Goal: Answer question/provide support

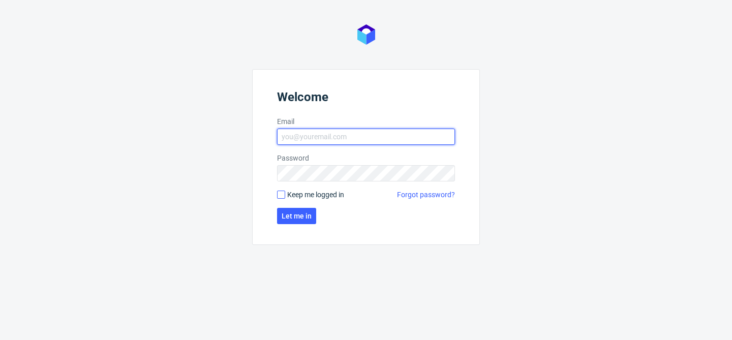
type input "bogna.krystian@packhelp.com"
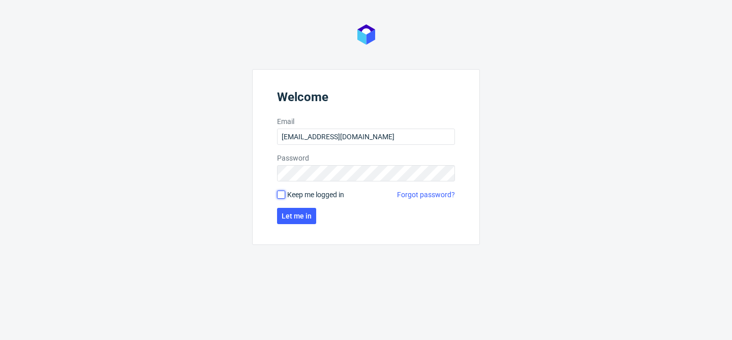
click at [282, 196] on input "Keep me logged in" at bounding box center [281, 195] width 8 height 8
checkbox input "true"
click at [303, 218] on span "Let me in" at bounding box center [297, 215] width 30 height 7
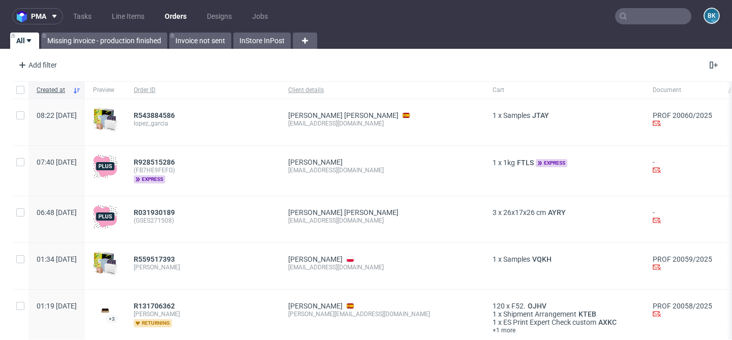
click at [652, 16] on input "text" at bounding box center [653, 16] width 76 height 16
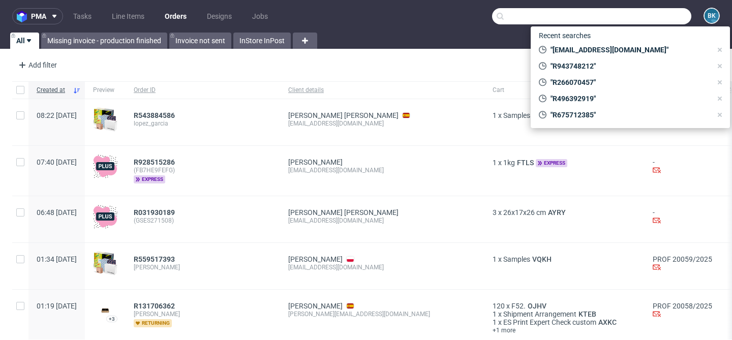
paste input "R527354013"
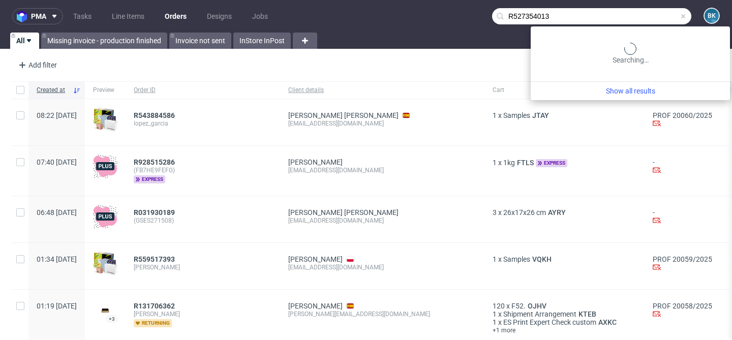
type input "R527354013"
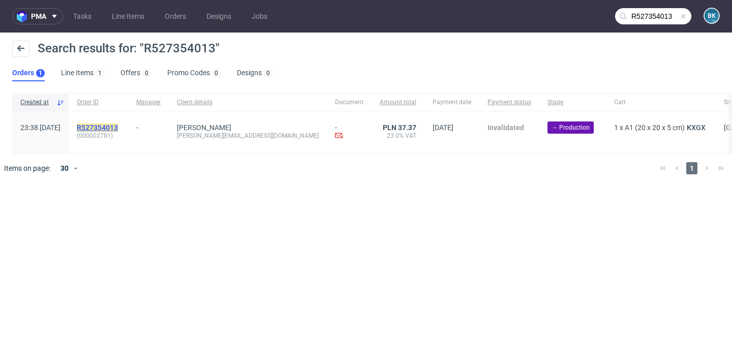
click at [113, 124] on mark "R527354013" at bounding box center [97, 128] width 41 height 8
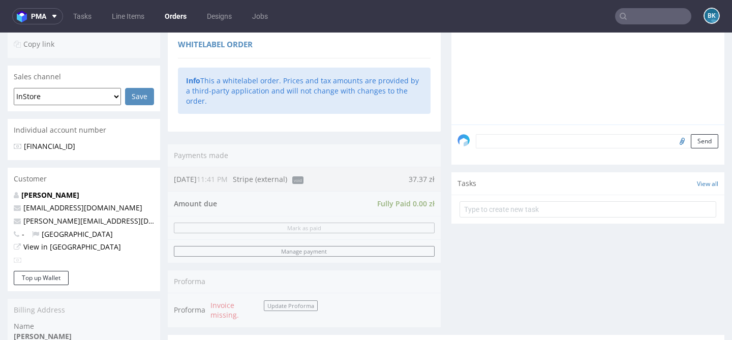
scroll to position [606, 0]
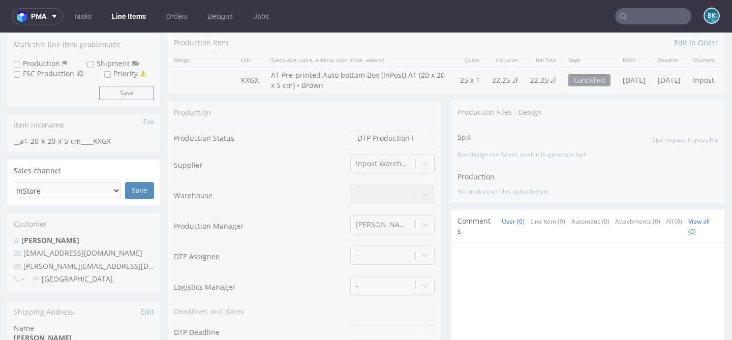
scroll to position [124, 0]
click at [649, 18] on input "text" at bounding box center [653, 16] width 76 height 16
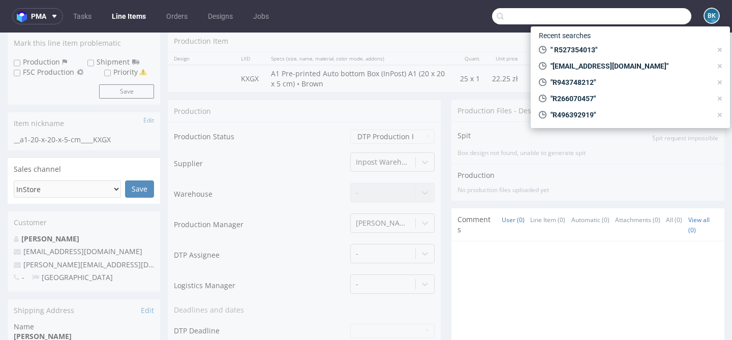
paste input "R747109287"
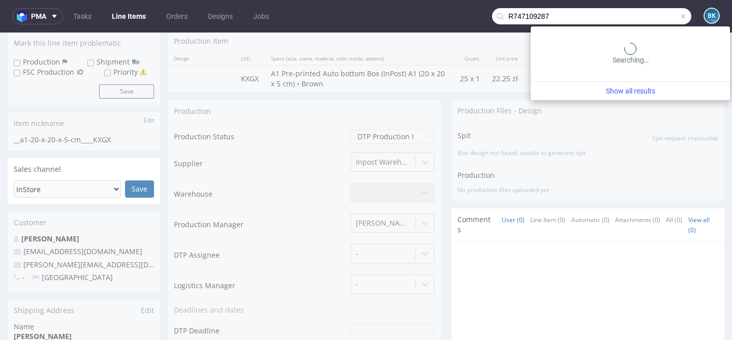
type input "R747109287"
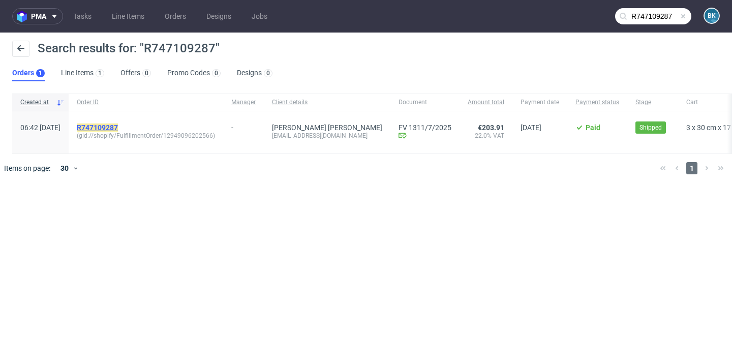
click at [118, 127] on mark "R747109287" at bounding box center [97, 128] width 41 height 8
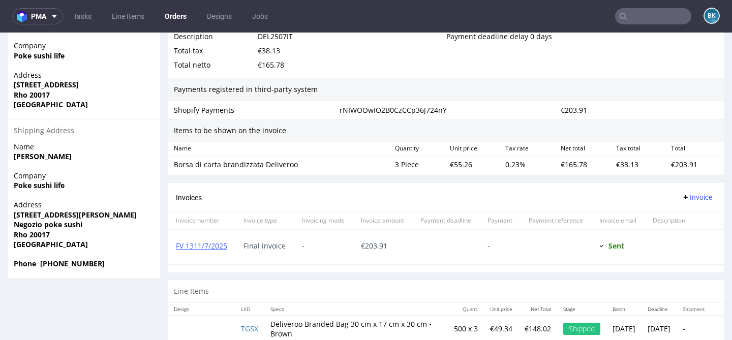
scroll to position [578, 0]
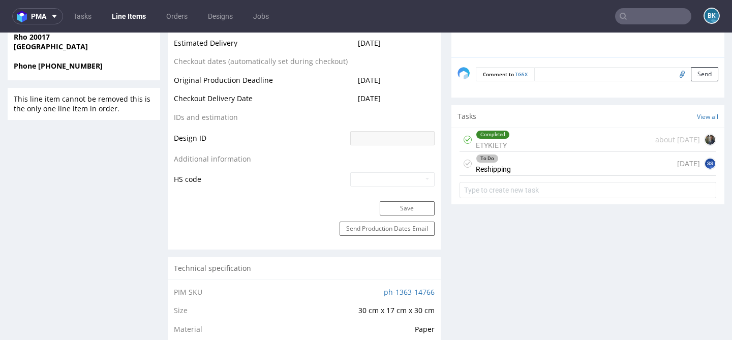
scroll to position [474, 0]
click at [537, 175] on div "To Do Reshipping 15 days ago SS" at bounding box center [588, 163] width 257 height 24
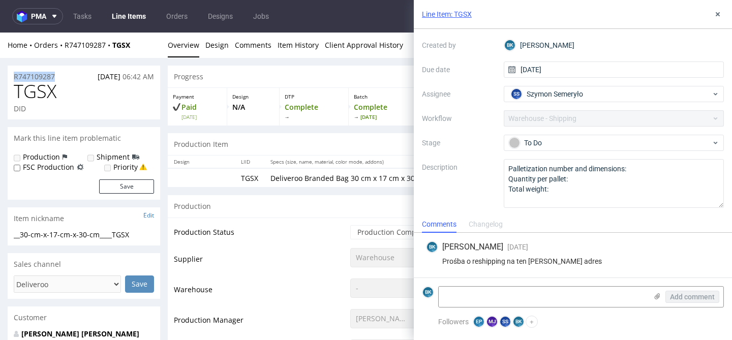
drag, startPoint x: 57, startPoint y: 76, endPoint x: 8, endPoint y: 76, distance: 49.3
click at [8, 76] on div "R747109287 20.07.2025 06:42 AM" at bounding box center [84, 74] width 153 height 16
copy p "R747109287"
click at [718, 17] on icon at bounding box center [718, 14] width 8 height 8
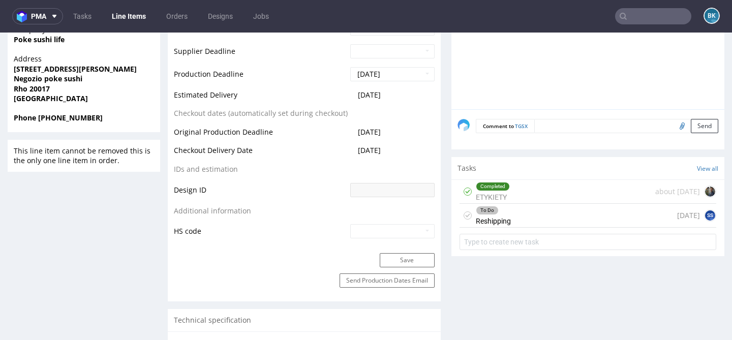
scroll to position [424, 0]
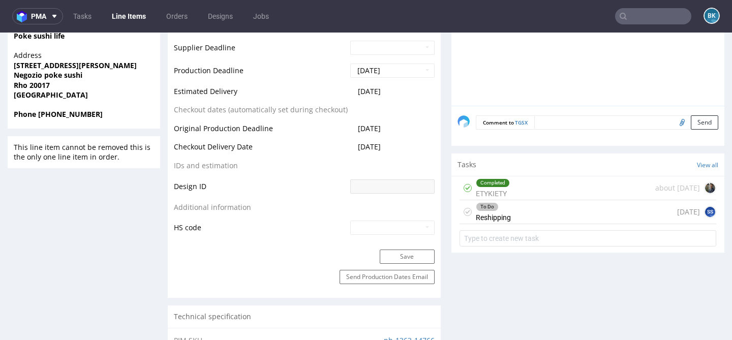
click at [540, 220] on div "To Do Reshipping 15 days ago SS" at bounding box center [588, 212] width 257 height 24
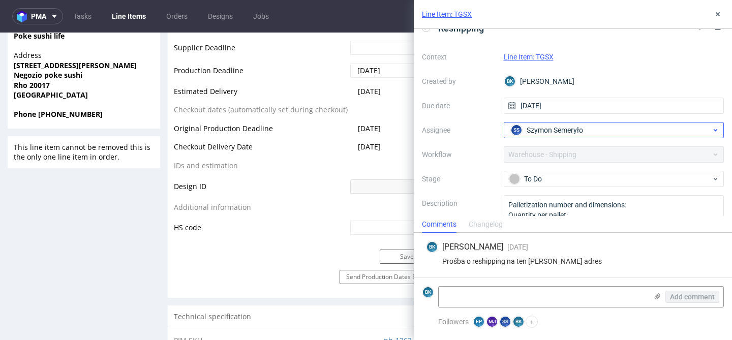
scroll to position [21, 0]
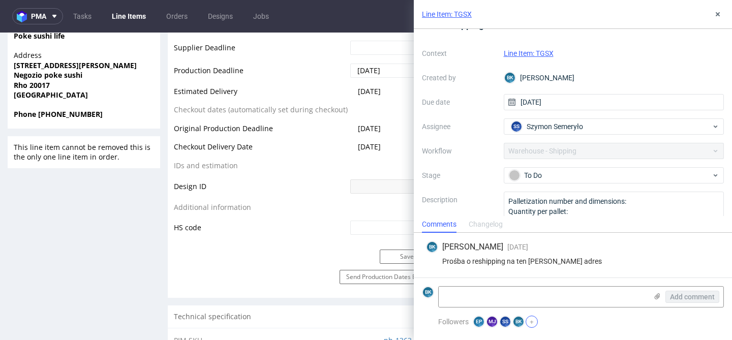
click at [535, 319] on button "+" at bounding box center [532, 322] width 12 height 12
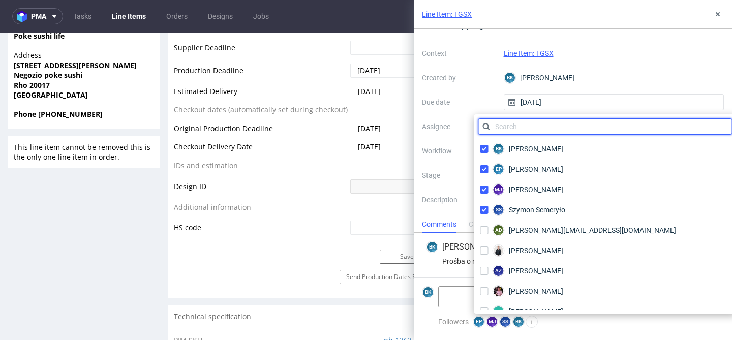
click at [557, 129] on input "text" at bounding box center [605, 126] width 254 height 16
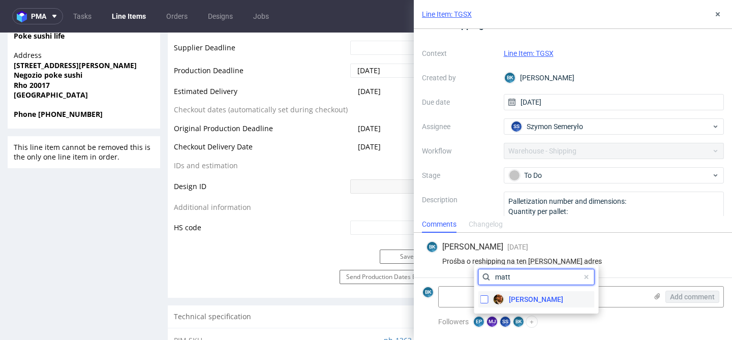
type input "matt"
click at [485, 299] on input "checkbox" at bounding box center [484, 299] width 8 height 8
checkbox input "true"
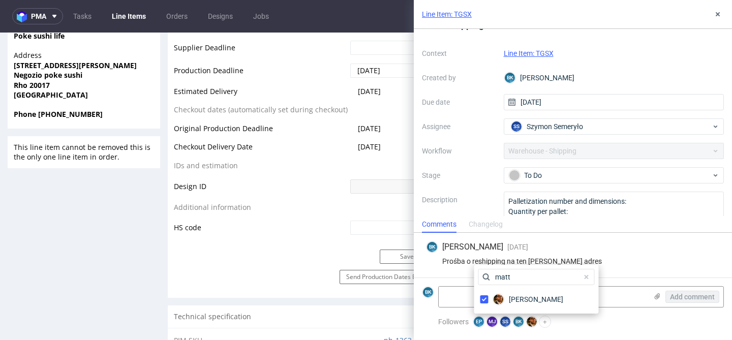
click at [630, 259] on div "Prośba o reshipping na ten sam adres" at bounding box center [573, 261] width 294 height 8
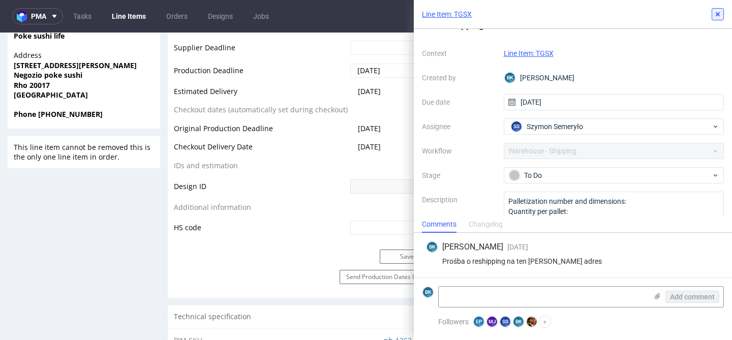
click at [715, 10] on icon at bounding box center [718, 14] width 8 height 8
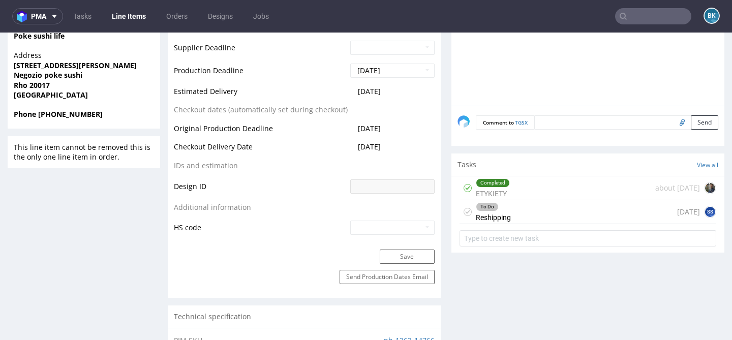
click at [647, 14] on input "text" at bounding box center [653, 16] width 76 height 16
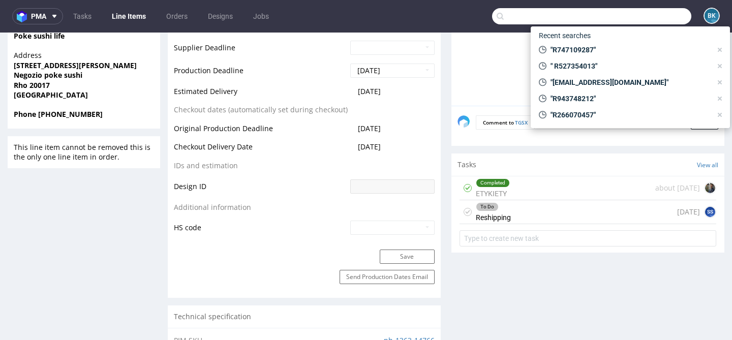
paste input "R943938702"
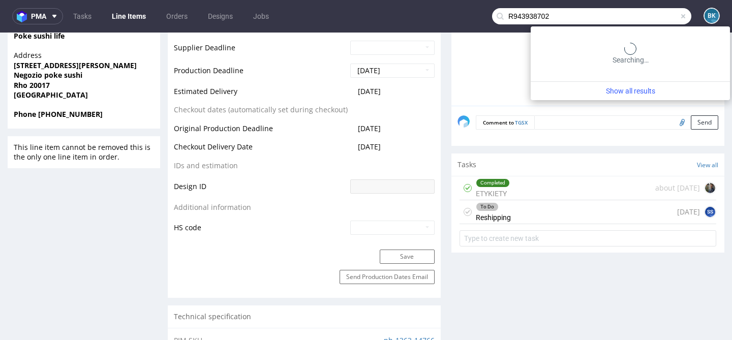
type input "R943938702"
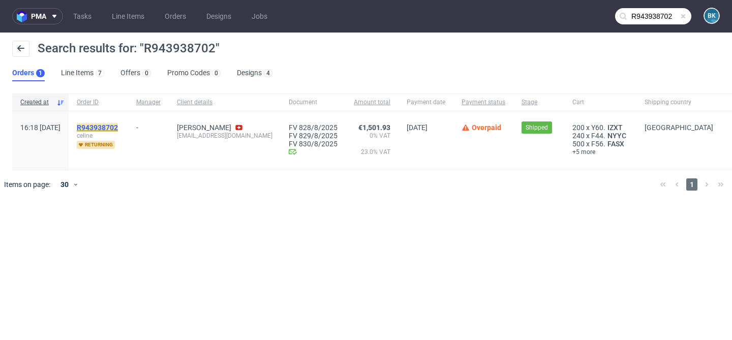
click at [114, 128] on mark "R943938702" at bounding box center [97, 128] width 41 height 8
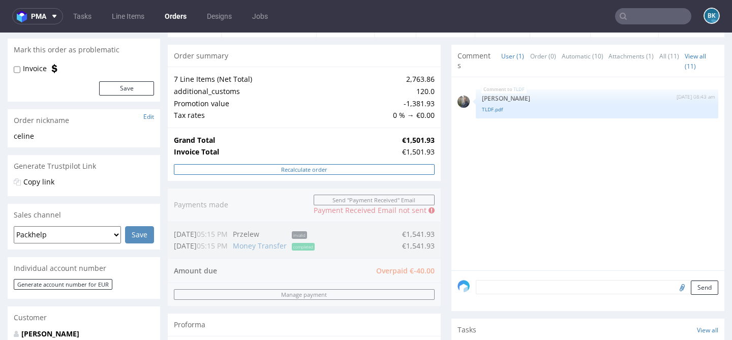
scroll to position [119, 0]
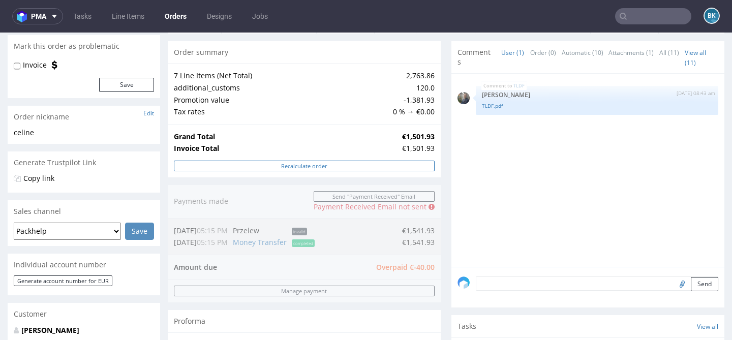
click at [332, 170] on button "Recalculate order" at bounding box center [304, 166] width 261 height 11
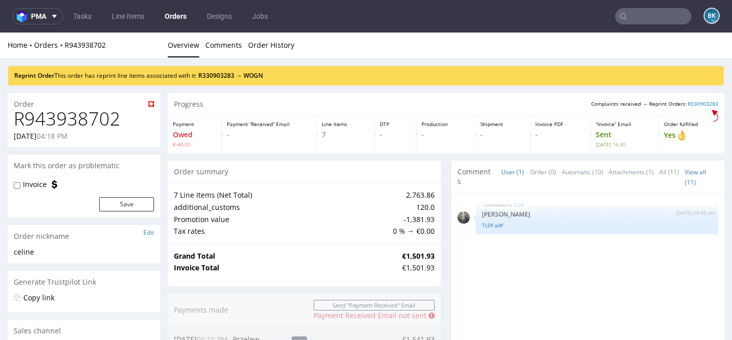
scroll to position [283, 0]
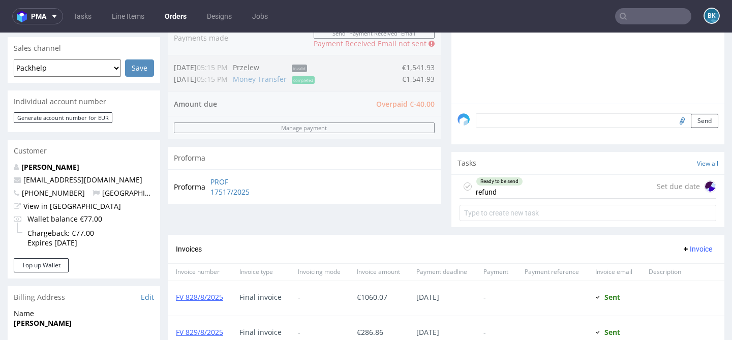
click at [514, 186] on div "Ready to be send refund" at bounding box center [499, 186] width 47 height 23
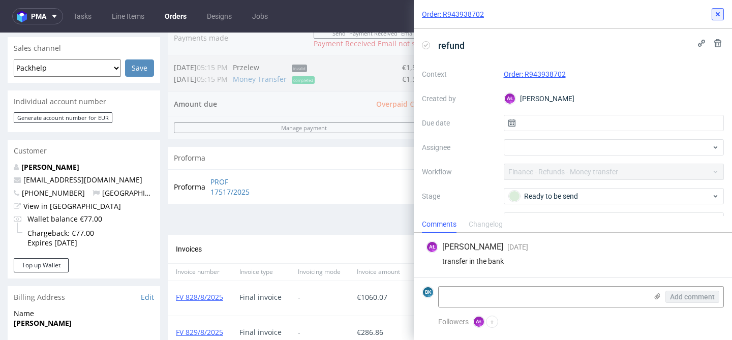
click at [720, 15] on icon at bounding box center [718, 14] width 8 height 8
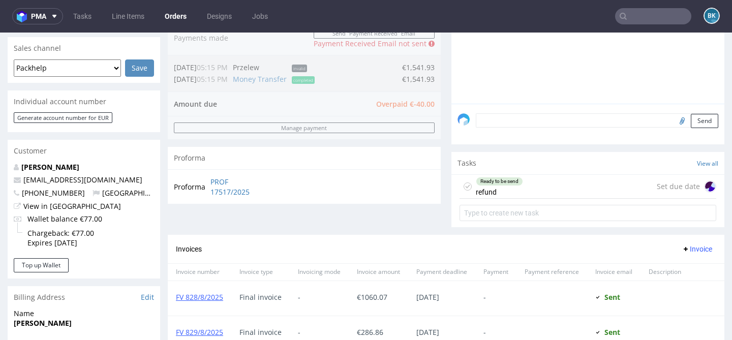
click at [636, 15] on input "text" at bounding box center [653, 16] width 76 height 16
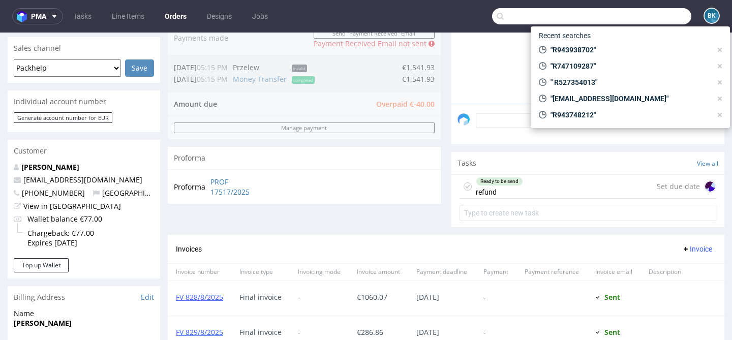
paste input "PHWJD7CC"
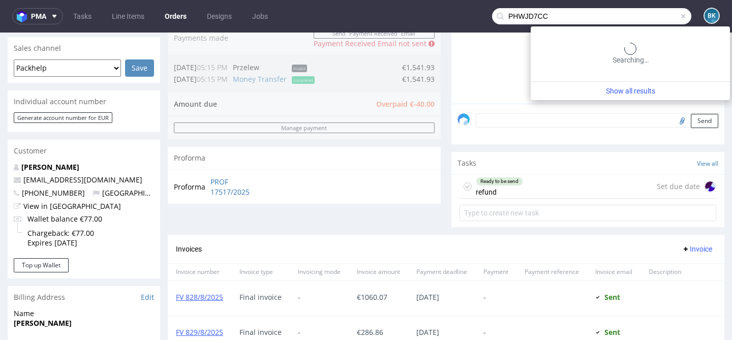
type input "PHWJD7CC"
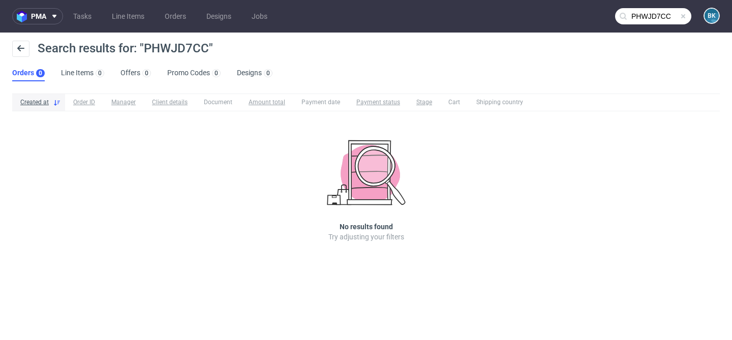
click at [683, 16] on span at bounding box center [683, 16] width 8 height 8
click at [664, 16] on input "text" at bounding box center [653, 16] width 76 height 16
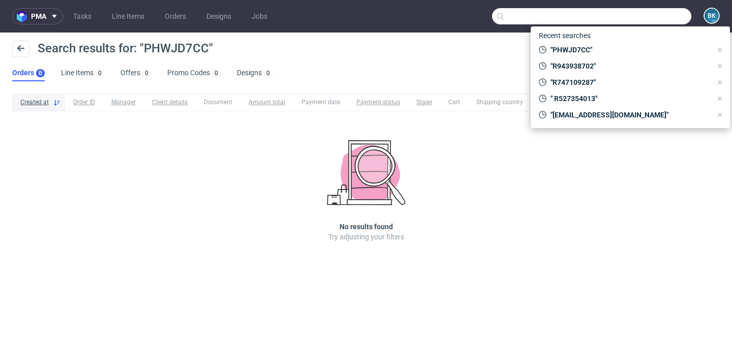
paste input "F99C8H4628"
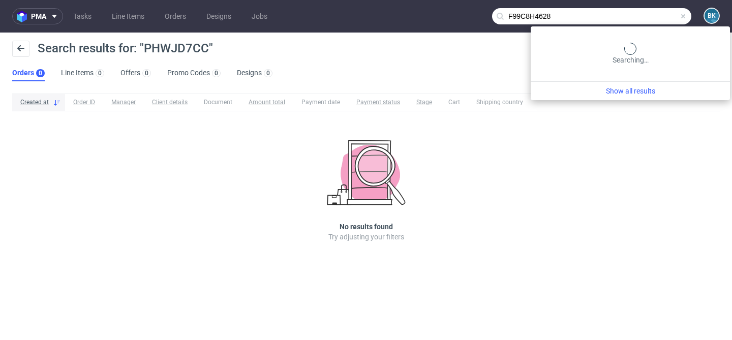
type input "F99C8H4628"
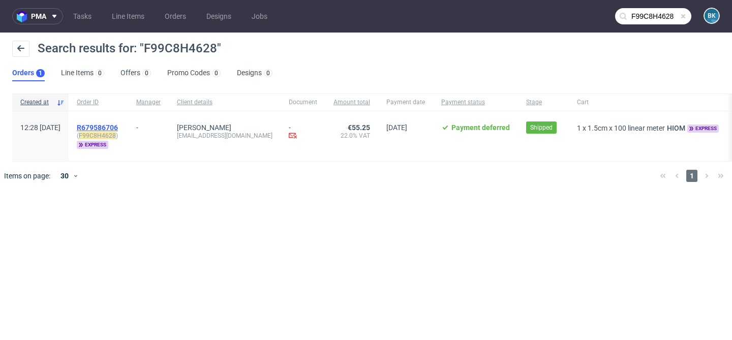
click at [117, 128] on span "R679586706" at bounding box center [97, 128] width 41 height 8
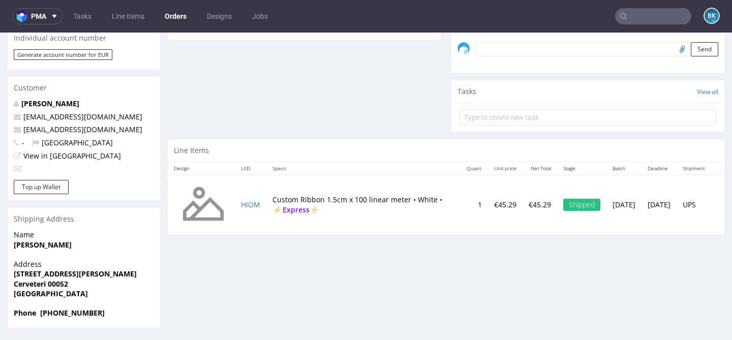
scroll to position [3, 0]
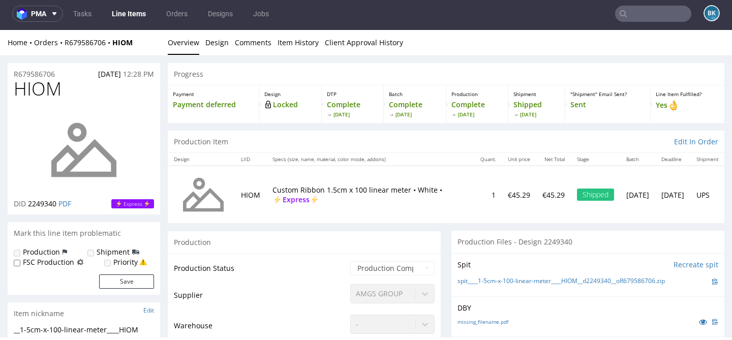
click at [639, 11] on input "text" at bounding box center [653, 14] width 76 height 16
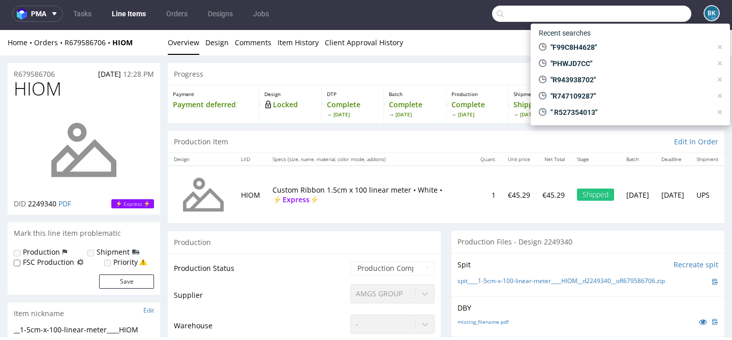
paste input "ogrodysukcesu@gmail.com"
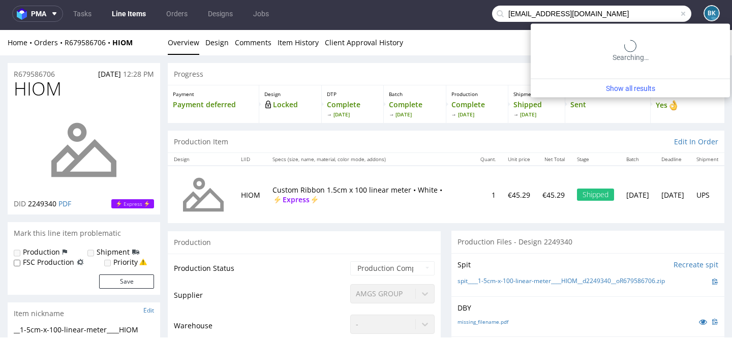
type input "ogrodysukcesu@gmail.com"
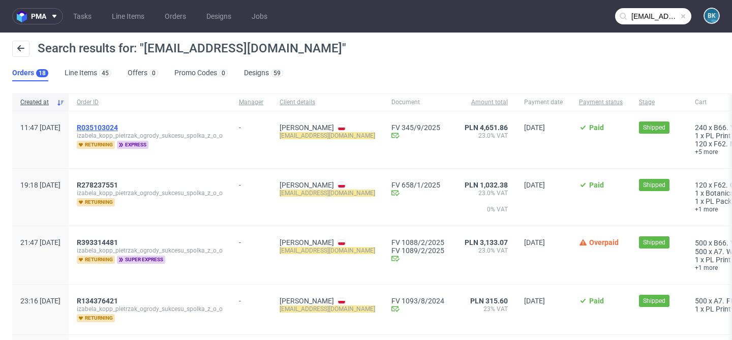
click at [118, 126] on span "R035103024" at bounding box center [97, 128] width 41 height 8
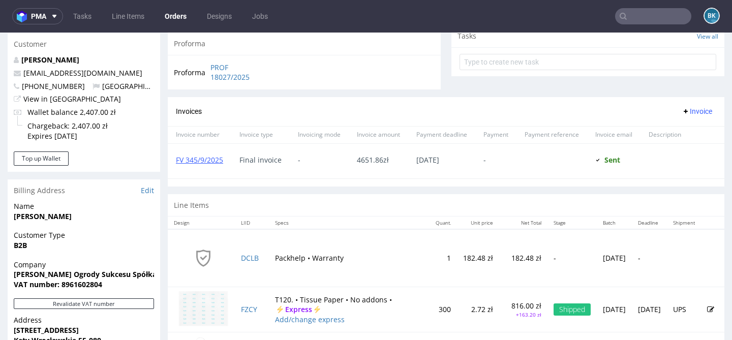
scroll to position [363, 0]
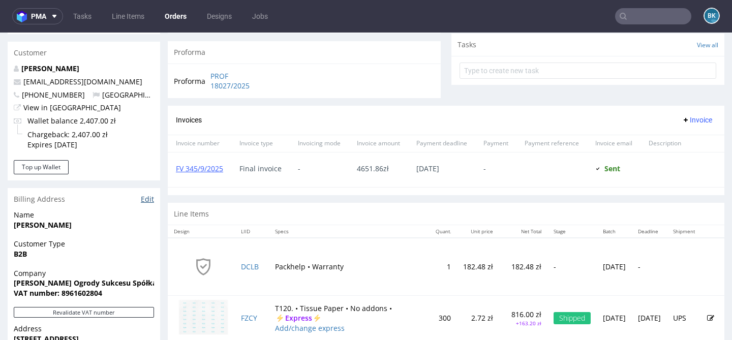
click at [144, 201] on link "Edit" at bounding box center [147, 199] width 13 height 10
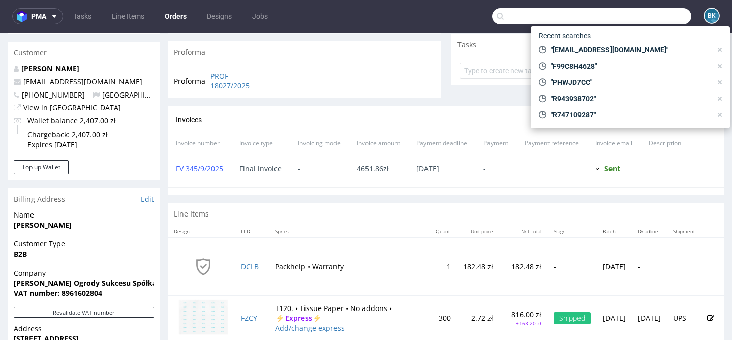
click at [652, 17] on input "text" at bounding box center [591, 16] width 199 height 16
paste input "R035103024"
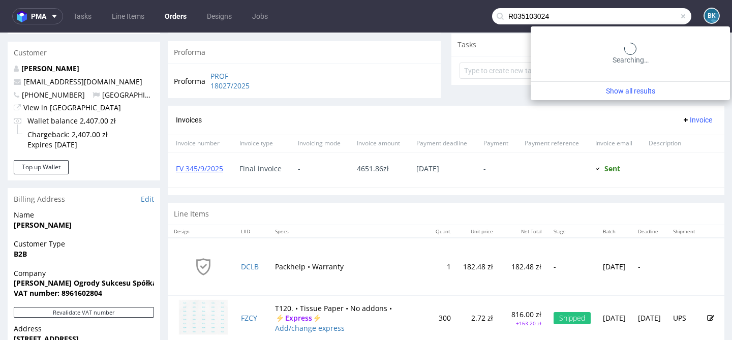
type input "R035103024"
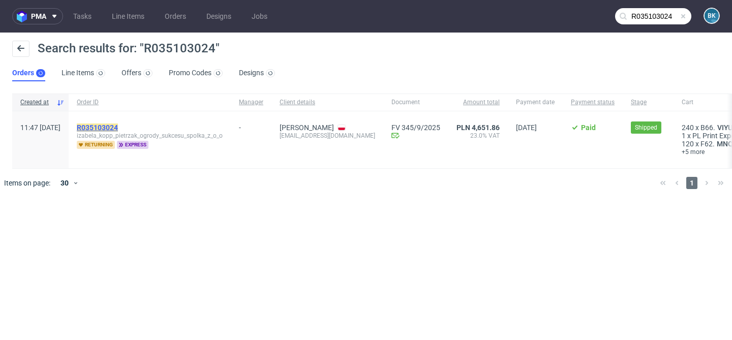
click at [118, 127] on mark "R035103024" at bounding box center [97, 128] width 41 height 8
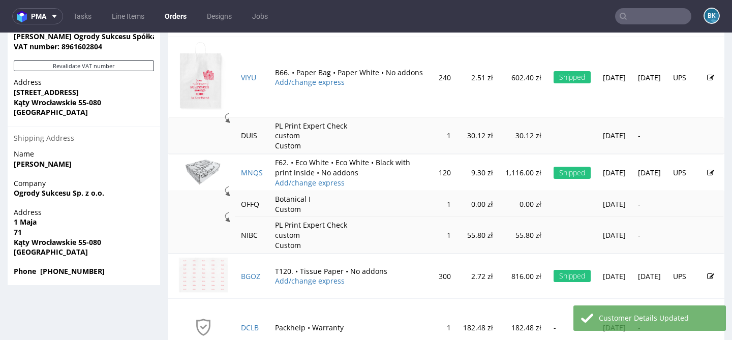
scroll to position [611, 0]
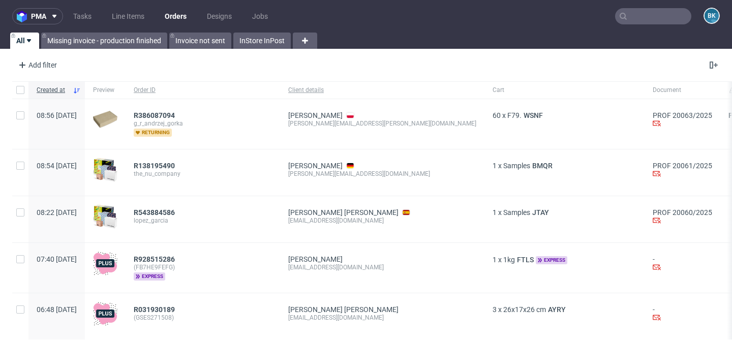
click at [643, 15] on input "text" at bounding box center [653, 16] width 76 height 16
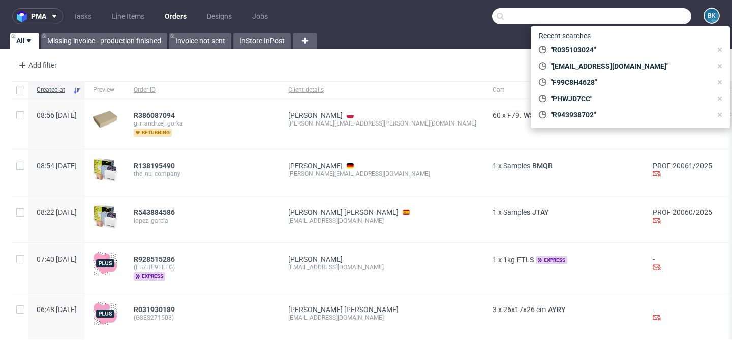
paste input "[PERSON_NAME][EMAIL_ADDRESS][DOMAIN_NAME]"
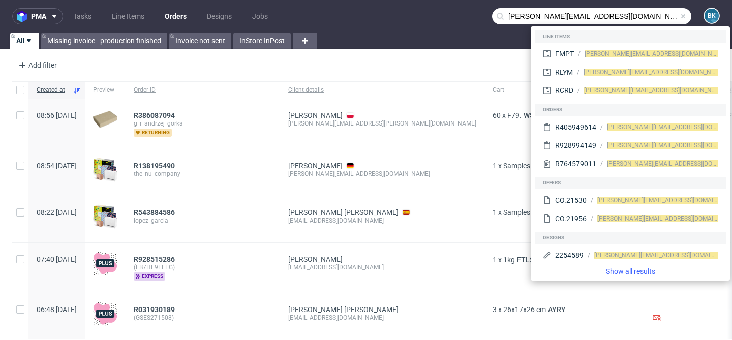
type input "[PERSON_NAME][EMAIL_ADDRESS][DOMAIN_NAME]"
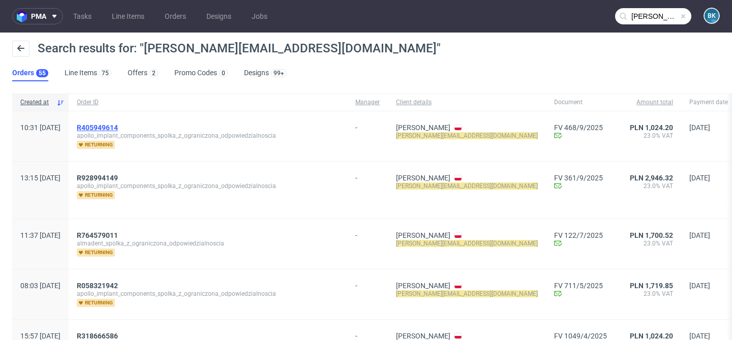
click at [118, 127] on span "R405949614" at bounding box center [97, 128] width 41 height 8
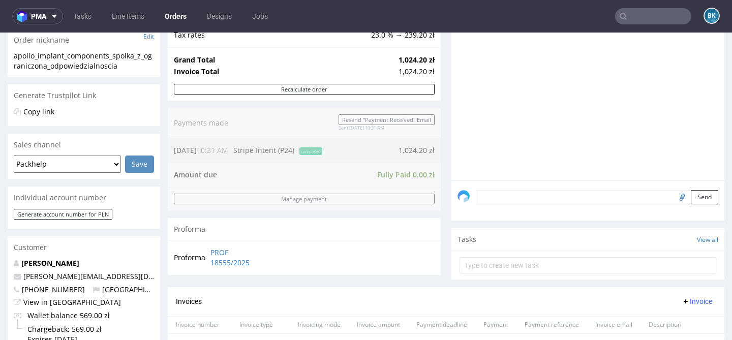
scroll to position [175, 0]
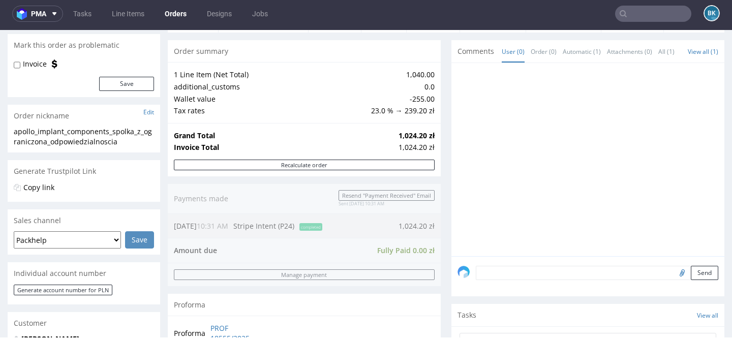
scroll to position [109, 0]
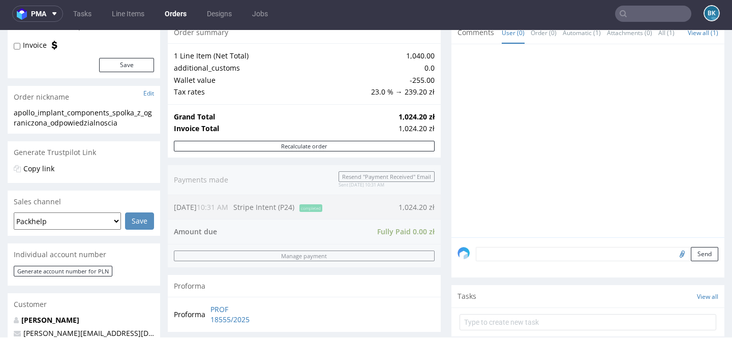
click at [641, 16] on input "text" at bounding box center [653, 14] width 76 height 16
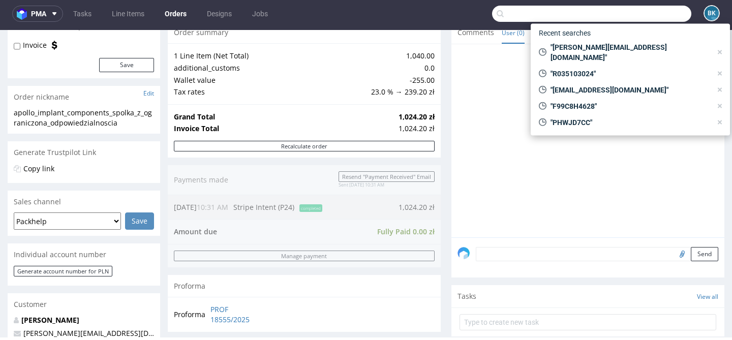
paste input "R759762713"
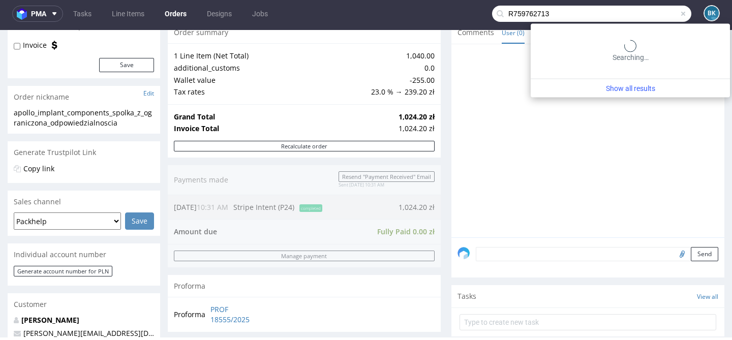
type input "R759762713"
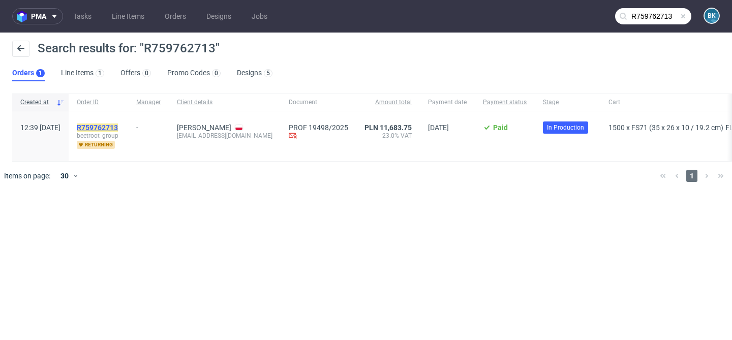
click at [110, 127] on mark "R759762713" at bounding box center [97, 128] width 41 height 8
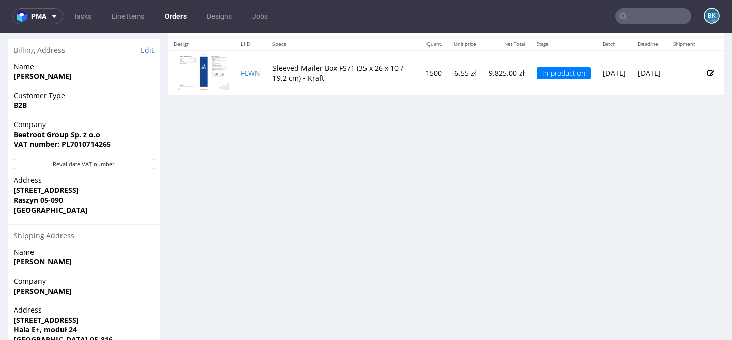
scroll to position [505, 0]
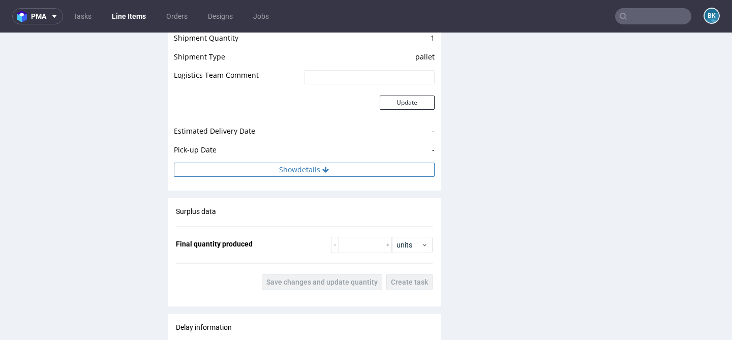
click at [306, 169] on button "Show details" at bounding box center [304, 170] width 261 height 14
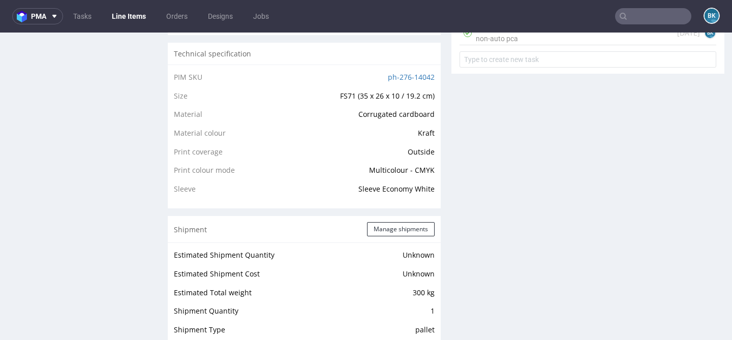
scroll to position [665, 0]
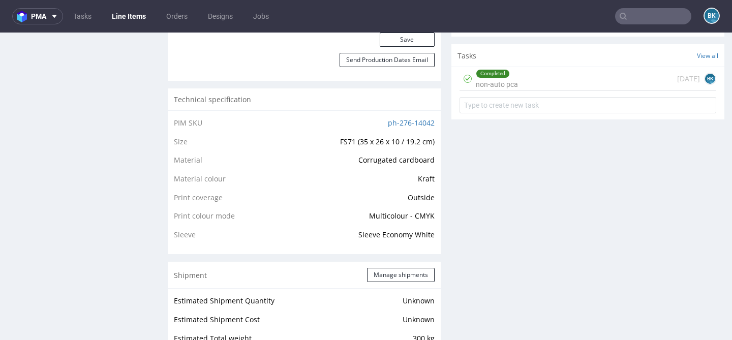
click at [628, 16] on input "text" at bounding box center [653, 16] width 76 height 16
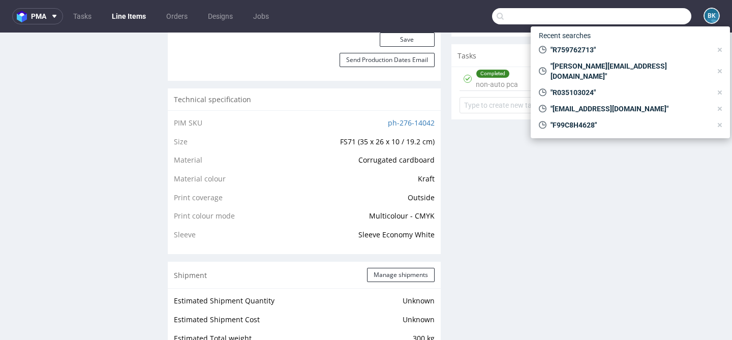
paste input "R334688049"
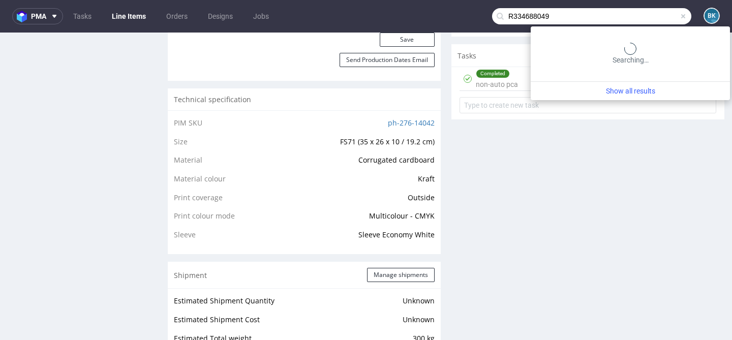
type input "R334688049"
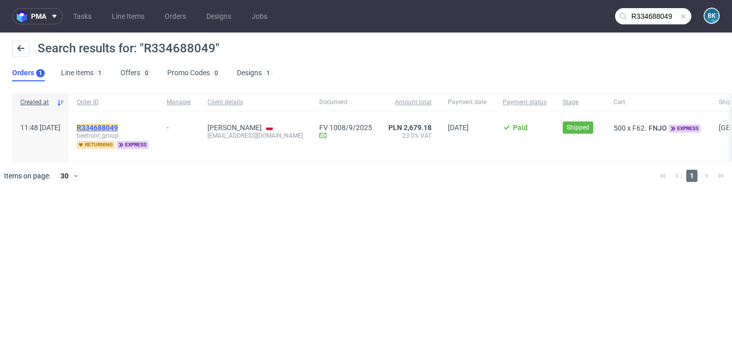
click at [118, 124] on mark "R334688049" at bounding box center [97, 128] width 41 height 8
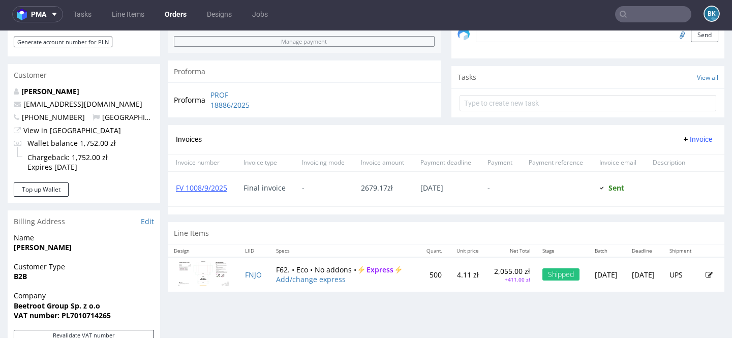
scroll to position [335, 0]
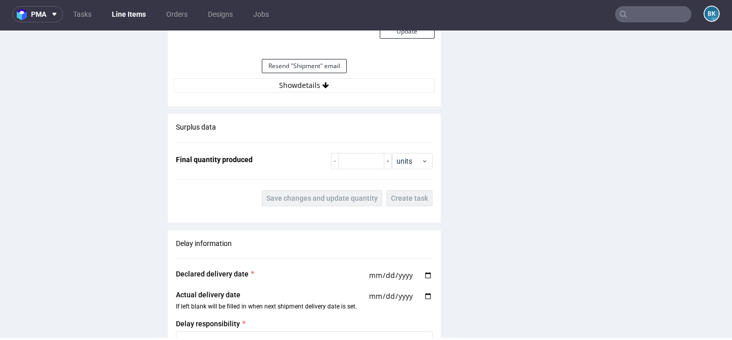
scroll to position [1155, 0]
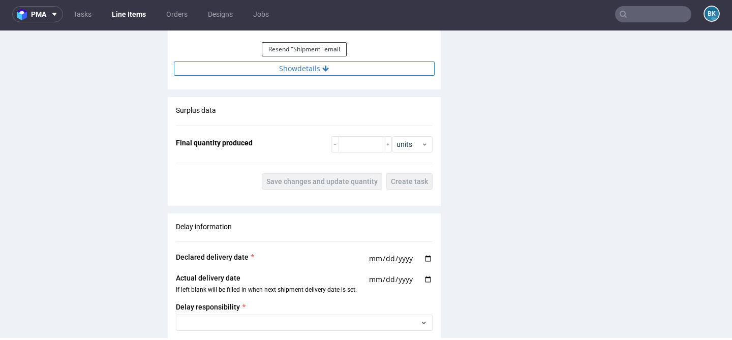
click at [312, 69] on button "Show details" at bounding box center [304, 69] width 261 height 14
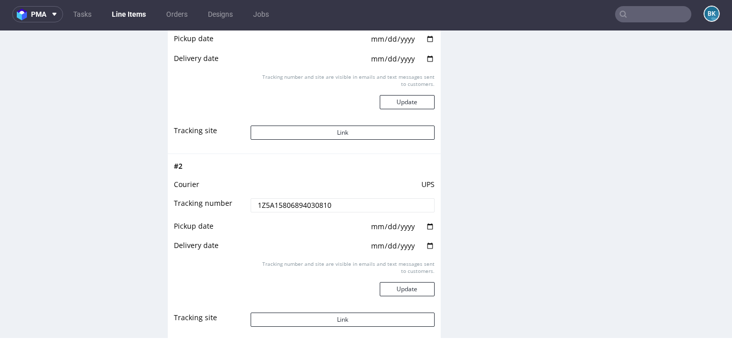
scroll to position [1268, 0]
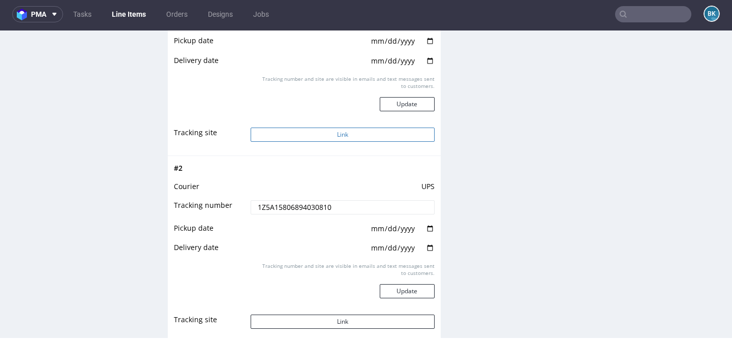
click at [337, 133] on button "Link" at bounding box center [343, 135] width 184 height 14
click at [326, 321] on button "Link" at bounding box center [343, 322] width 184 height 14
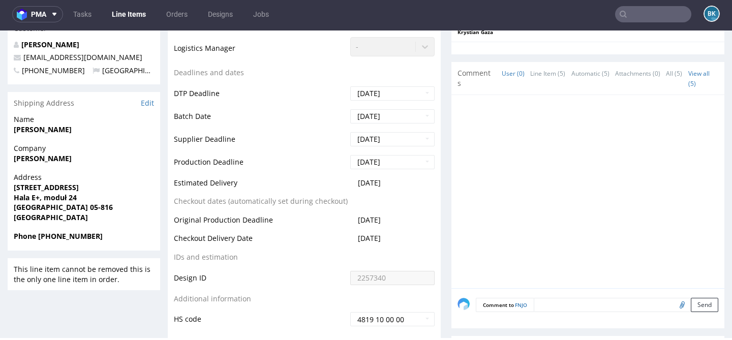
scroll to position [345, 0]
click at [641, 10] on input "text" at bounding box center [653, 14] width 76 height 16
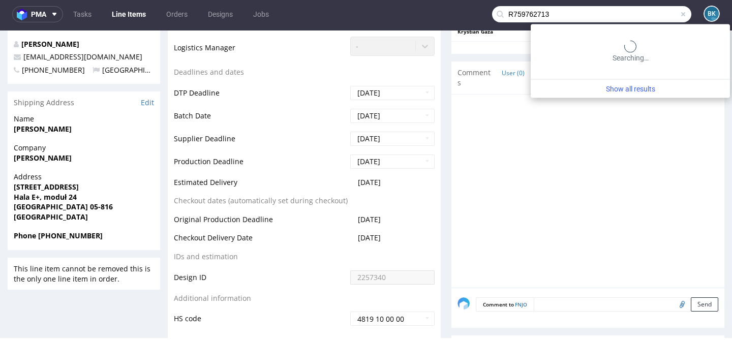
type input "R759762713"
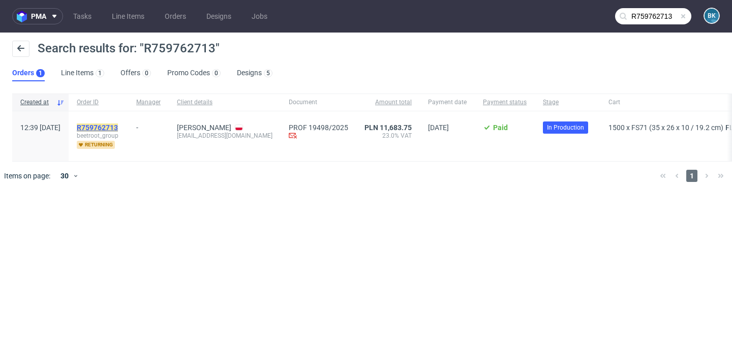
click at [118, 129] on mark "R759762713" at bounding box center [97, 128] width 41 height 8
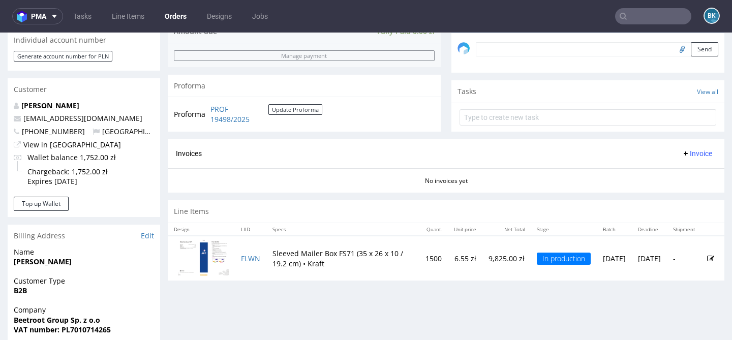
scroll to position [370, 0]
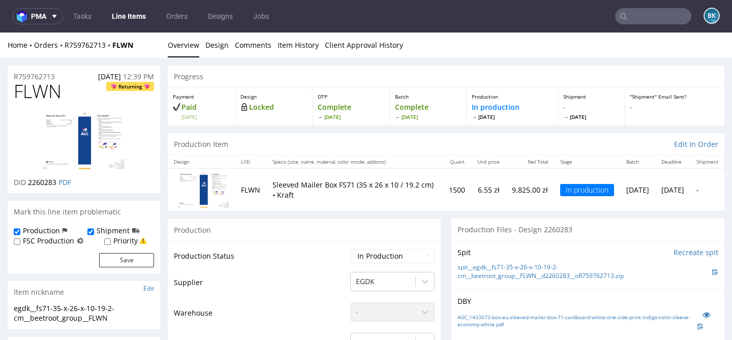
click at [658, 23] on input "text" at bounding box center [653, 16] width 76 height 16
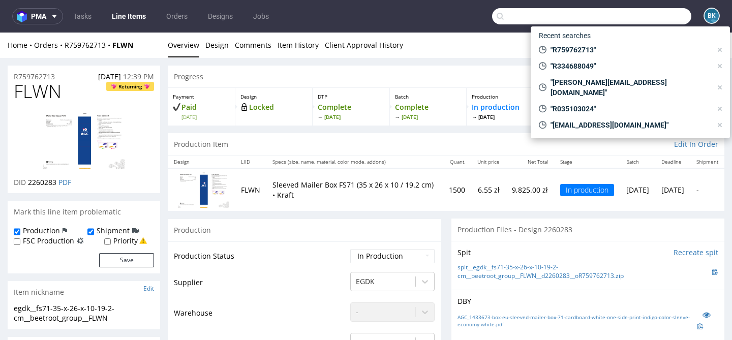
paste input "R415198"
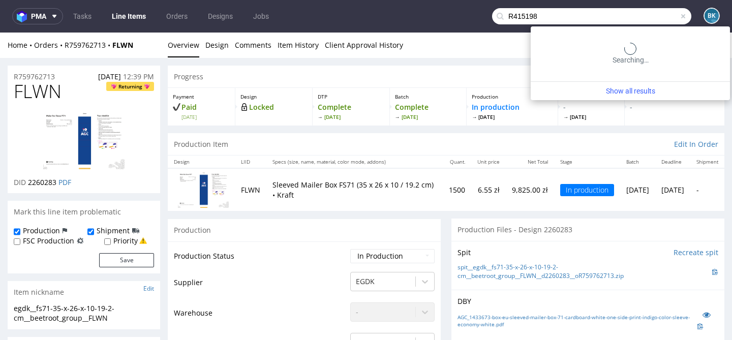
type input "R415198"
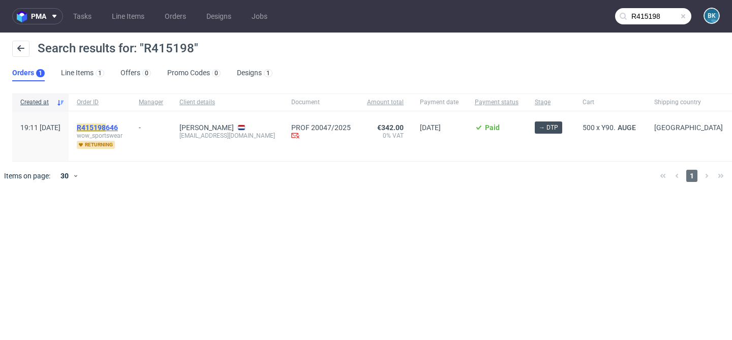
click at [106, 125] on mark "R415198" at bounding box center [91, 128] width 29 height 8
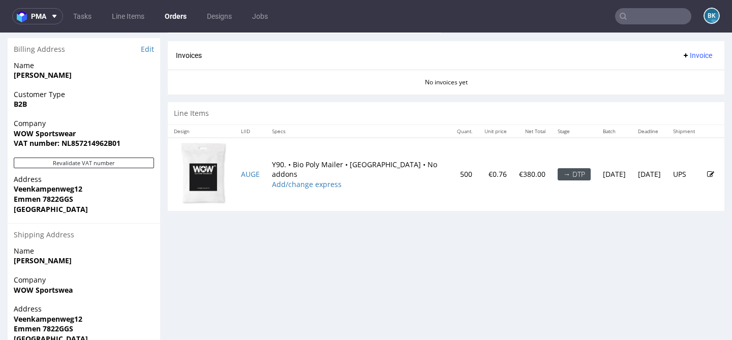
scroll to position [505, 0]
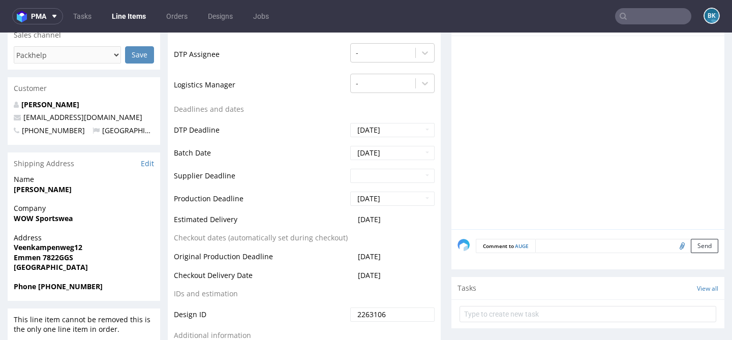
scroll to position [363, 0]
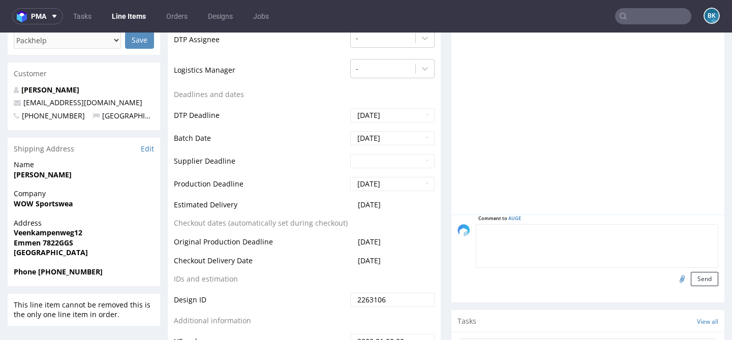
click at [551, 236] on textarea at bounding box center [597, 246] width 242 height 44
paste textarea "from black to PMS191C"
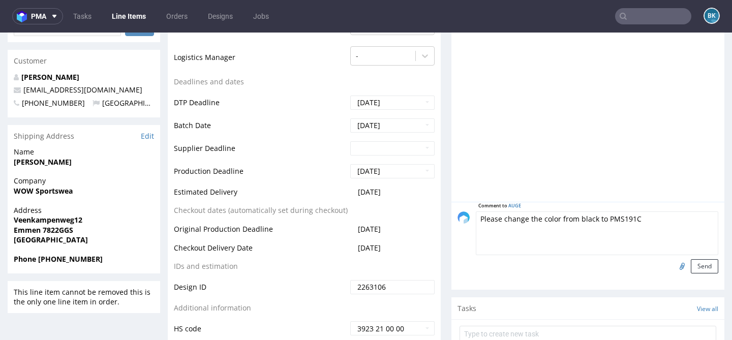
scroll to position [376, 0]
type textarea "Please change the color from black to PMS191C"
click at [693, 264] on button "Send" at bounding box center [704, 266] width 27 height 14
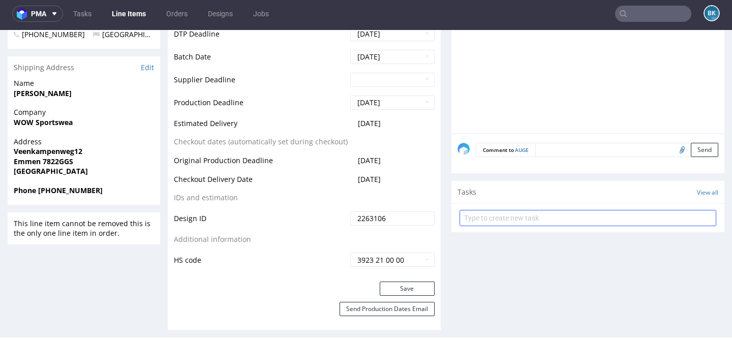
scroll to position [444, 0]
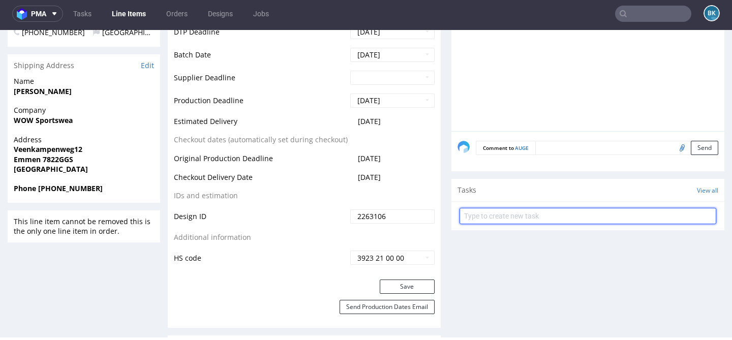
click at [511, 210] on input "text" at bounding box center [588, 216] width 257 height 16
type input "DTP Issue"
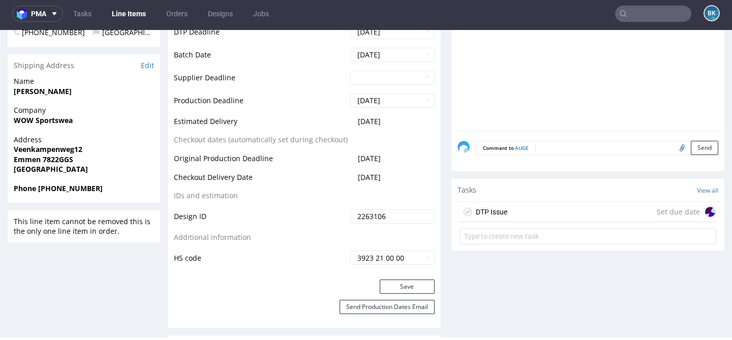
click at [554, 216] on div "DTP Issue Set due date" at bounding box center [588, 212] width 257 height 20
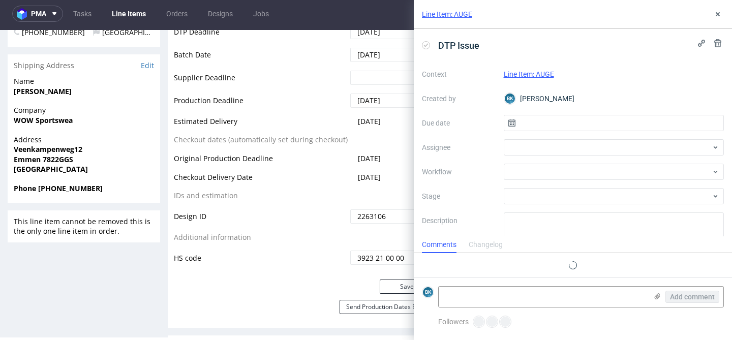
scroll to position [8, 0]
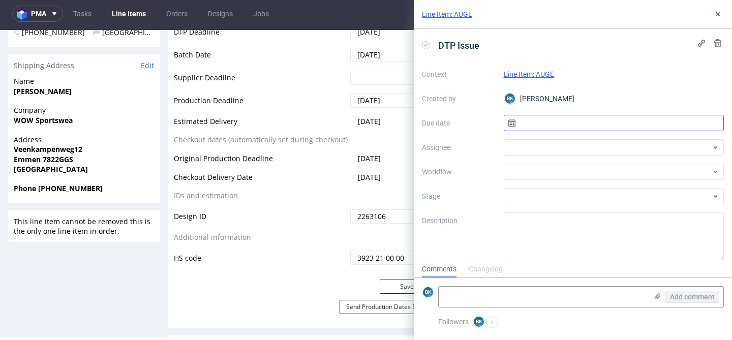
click at [562, 120] on input "text" at bounding box center [614, 123] width 221 height 16
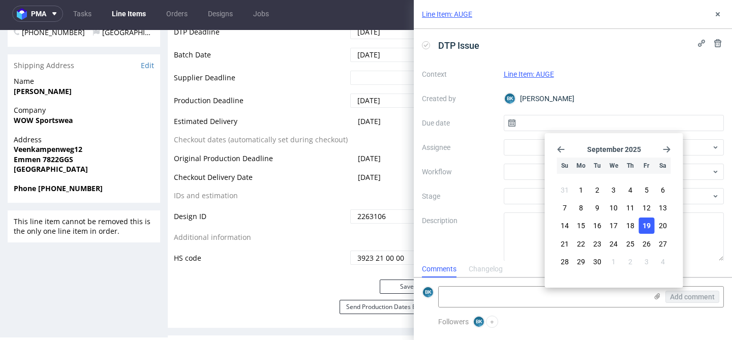
click at [645, 219] on button "19" at bounding box center [647, 226] width 16 height 16
type input "[DATE]"
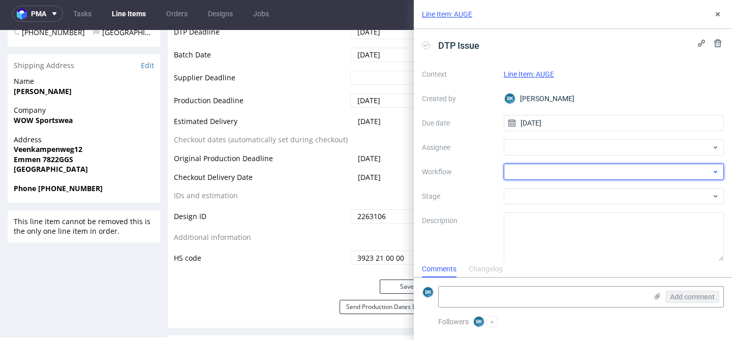
click at [531, 172] on div at bounding box center [614, 172] width 221 height 16
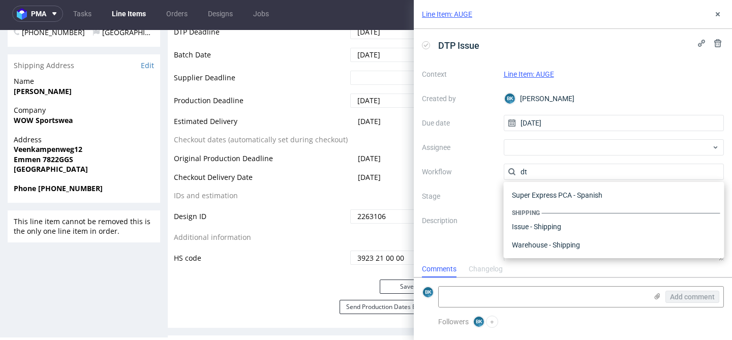
scroll to position [0, 0]
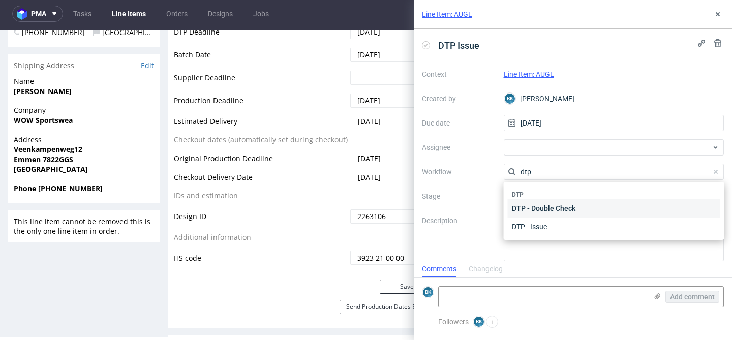
type input "dtp"
click at [560, 205] on div "DTP - Double Check" at bounding box center [614, 208] width 212 height 18
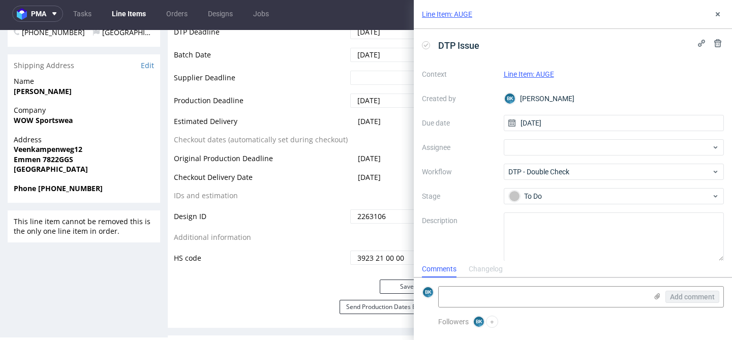
scroll to position [9, 0]
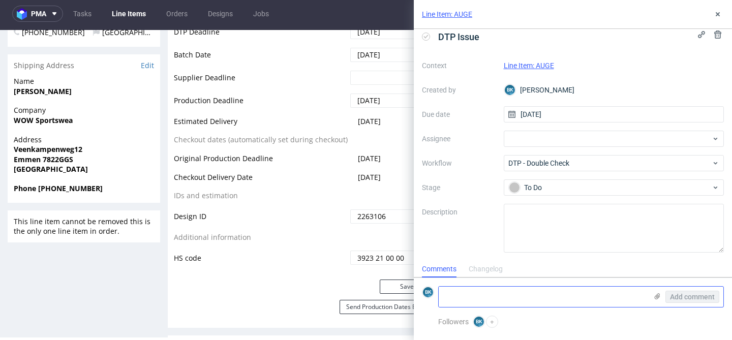
click at [504, 297] on textarea at bounding box center [543, 297] width 208 height 20
type textarea "P"
paste textarea "from black to PMS191C"
type textarea "from black to PMS191C"
drag, startPoint x: 530, startPoint y: 292, endPoint x: 437, endPoint y: 292, distance: 92.5
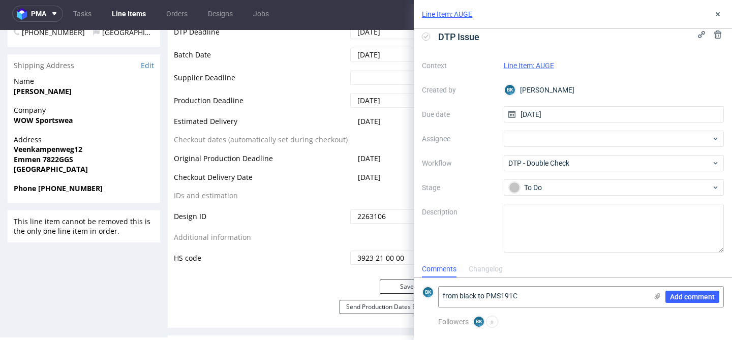
click at [437, 292] on div "BK from black to PMS191C Add comment" at bounding box center [573, 296] width 302 height 21
paste textarea "Please change the color from black to PMS191C"
paste textarea "[URL][DOMAIN_NAME]"
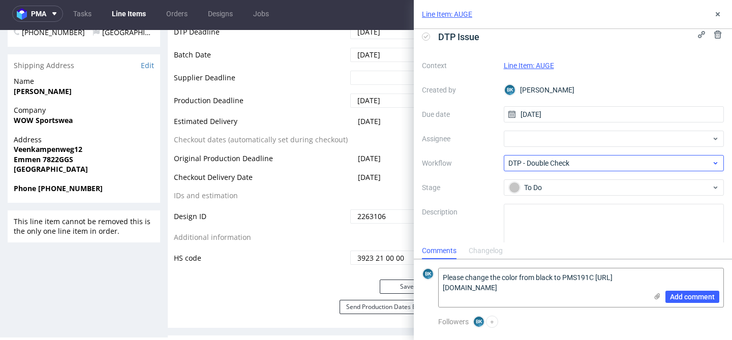
type textarea "Please change the color from black to PMS191C [URL][DOMAIN_NAME]"
click at [550, 163] on span "DTP - Double Check" at bounding box center [609, 163] width 203 height 10
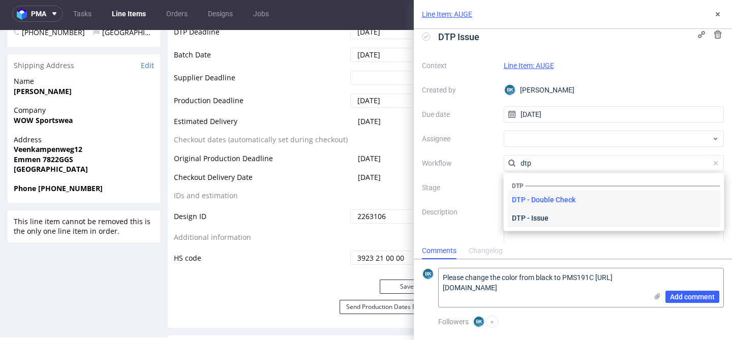
type input "dtp"
click at [539, 212] on div "DTP - Issue" at bounding box center [614, 218] width 212 height 18
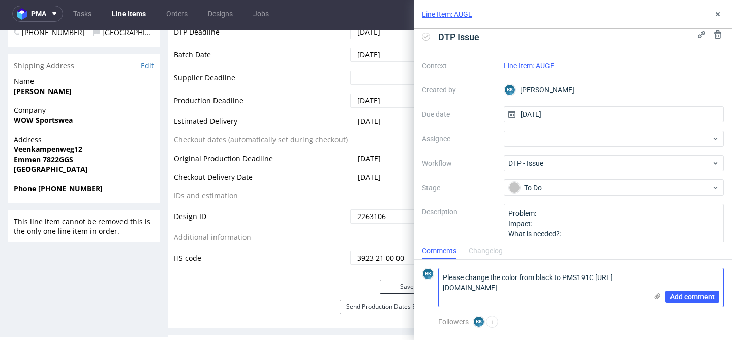
click at [598, 278] on textarea "Please change the color from black to PMS191C [URL][DOMAIN_NAME]" at bounding box center [543, 287] width 208 height 39
type textarea "Please change the color from black to PMS191C [URL][DOMAIN_NAME]"
click at [690, 298] on span "Add comment" at bounding box center [692, 296] width 45 height 7
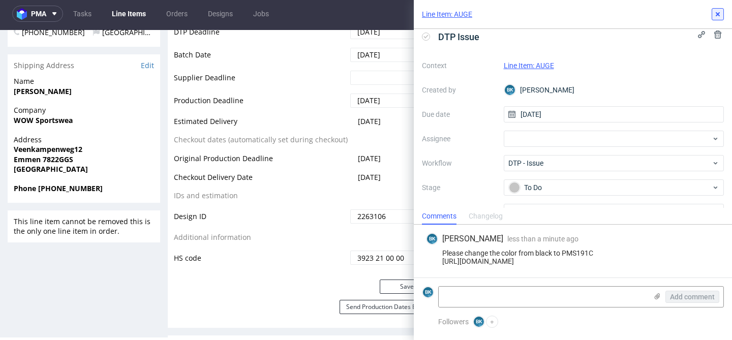
click at [717, 15] on use at bounding box center [718, 14] width 4 height 4
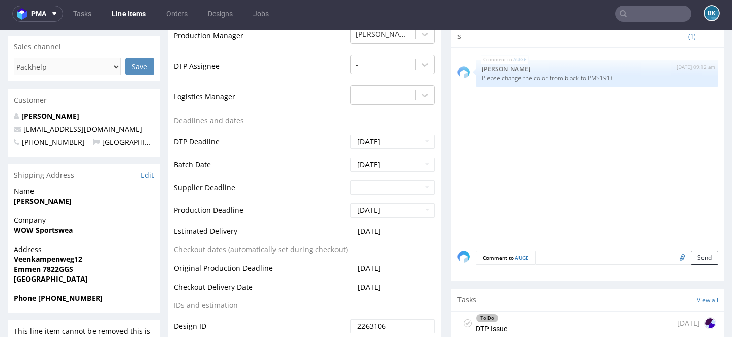
scroll to position [331, 0]
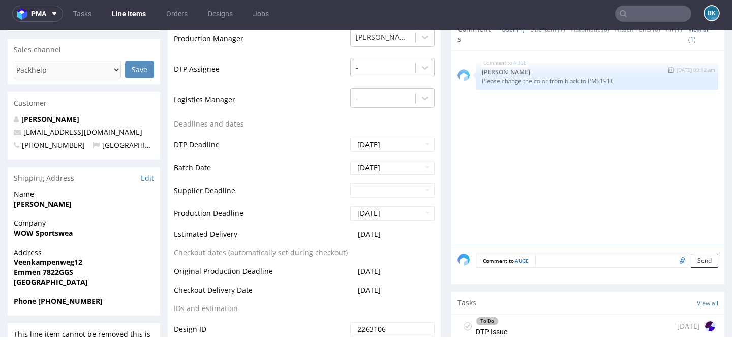
click at [668, 68] on img "submit" at bounding box center [671, 70] width 6 height 6
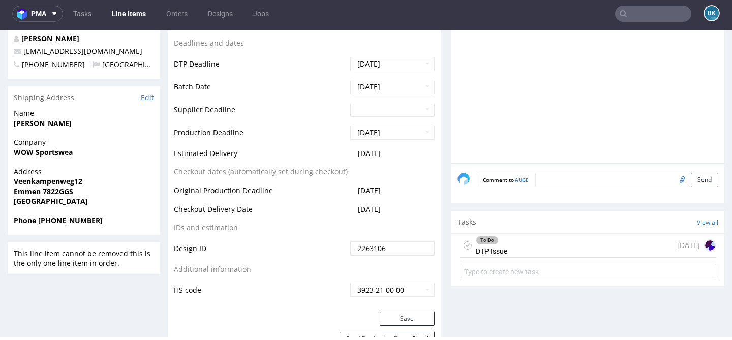
scroll to position [0, 0]
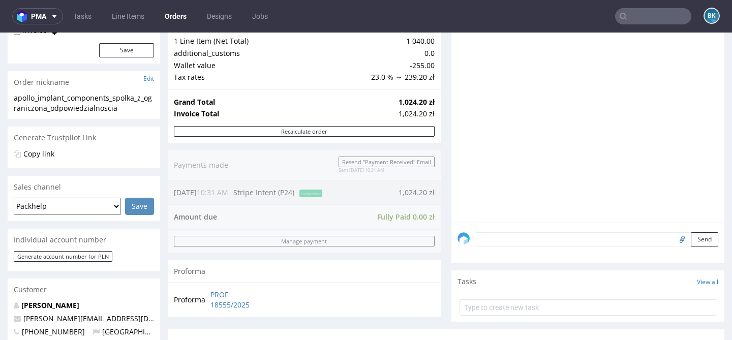
scroll to position [130, 0]
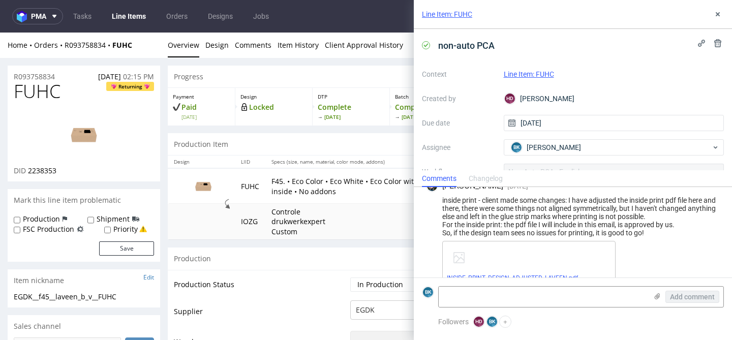
scroll to position [1238, 0]
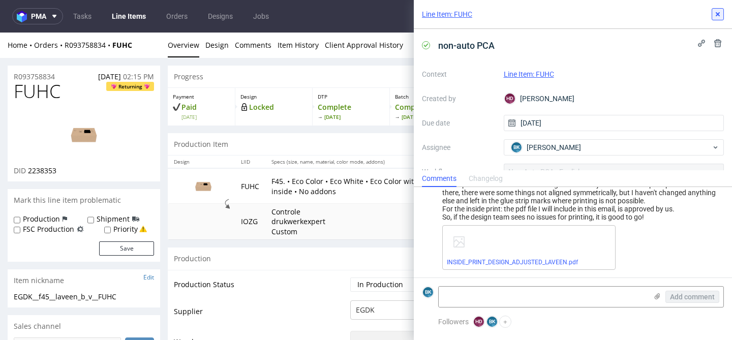
click at [718, 14] on use at bounding box center [718, 14] width 4 height 4
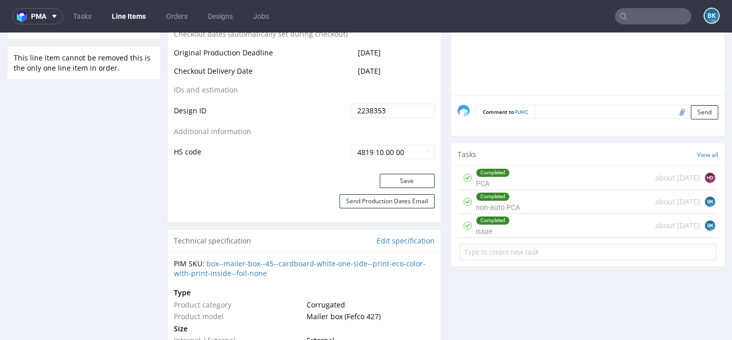
scroll to position [553, 0]
click at [526, 172] on div "Completed PCA about 2 months ago HD" at bounding box center [588, 178] width 257 height 24
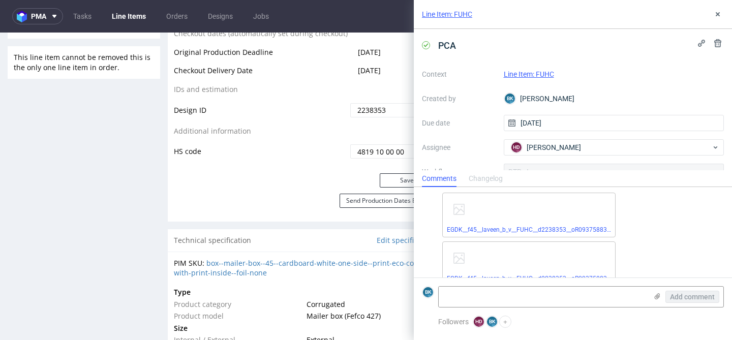
scroll to position [248, 0]
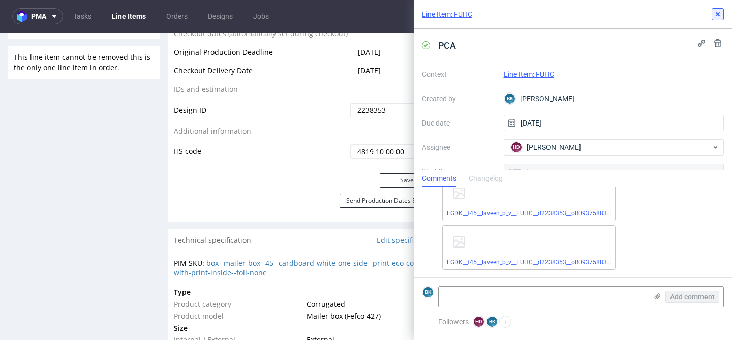
click at [717, 10] on icon at bounding box center [718, 14] width 8 height 8
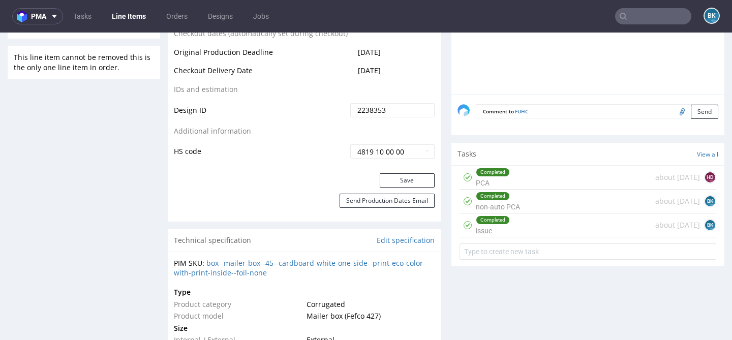
click at [538, 200] on div "Completed non-auto PCA about 2 months ago BK" at bounding box center [588, 202] width 257 height 24
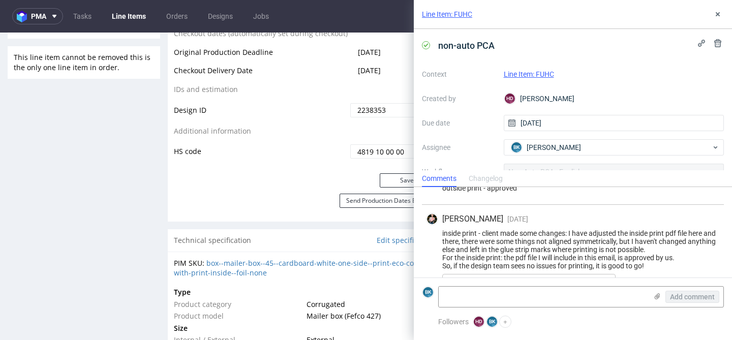
scroll to position [1238, 0]
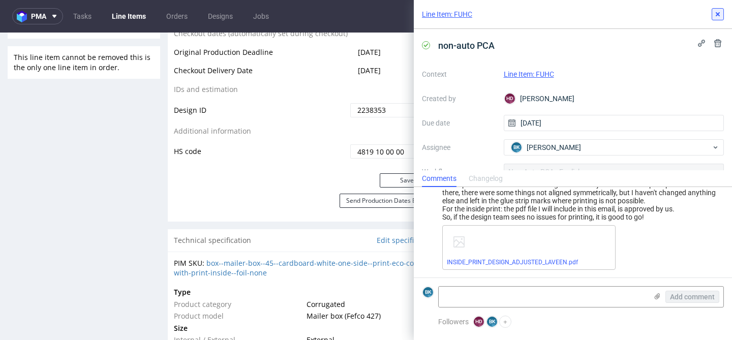
click at [715, 16] on icon at bounding box center [718, 14] width 8 height 8
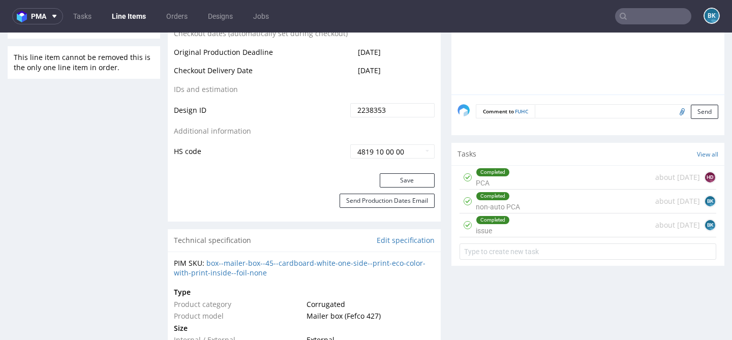
click at [544, 228] on div "Completed issue about 1 month ago BK" at bounding box center [588, 226] width 257 height 24
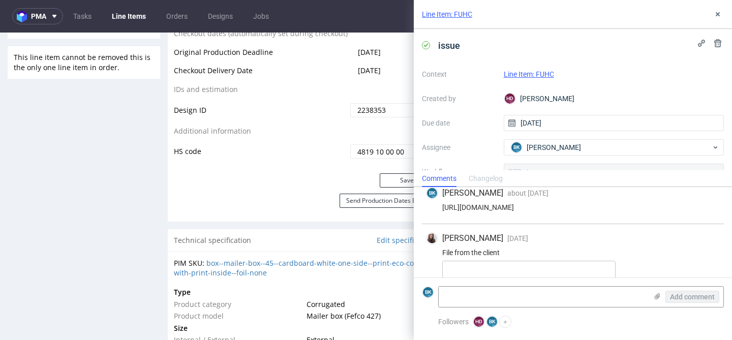
scroll to position [347, 0]
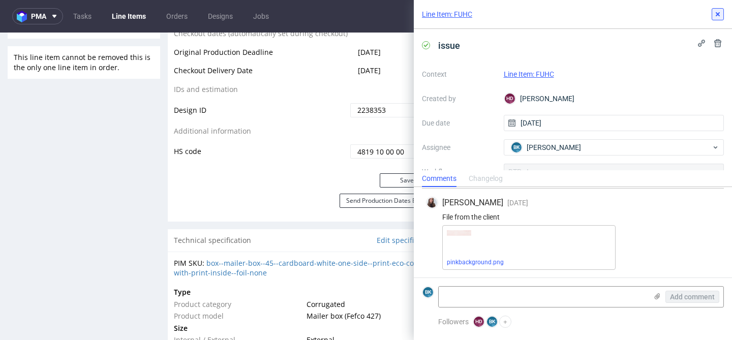
click at [720, 12] on icon at bounding box center [718, 14] width 8 height 8
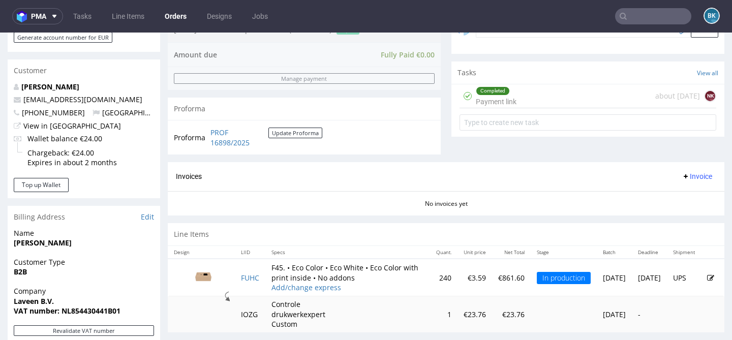
scroll to position [339, 0]
